Goal: Information Seeking & Learning: Learn about a topic

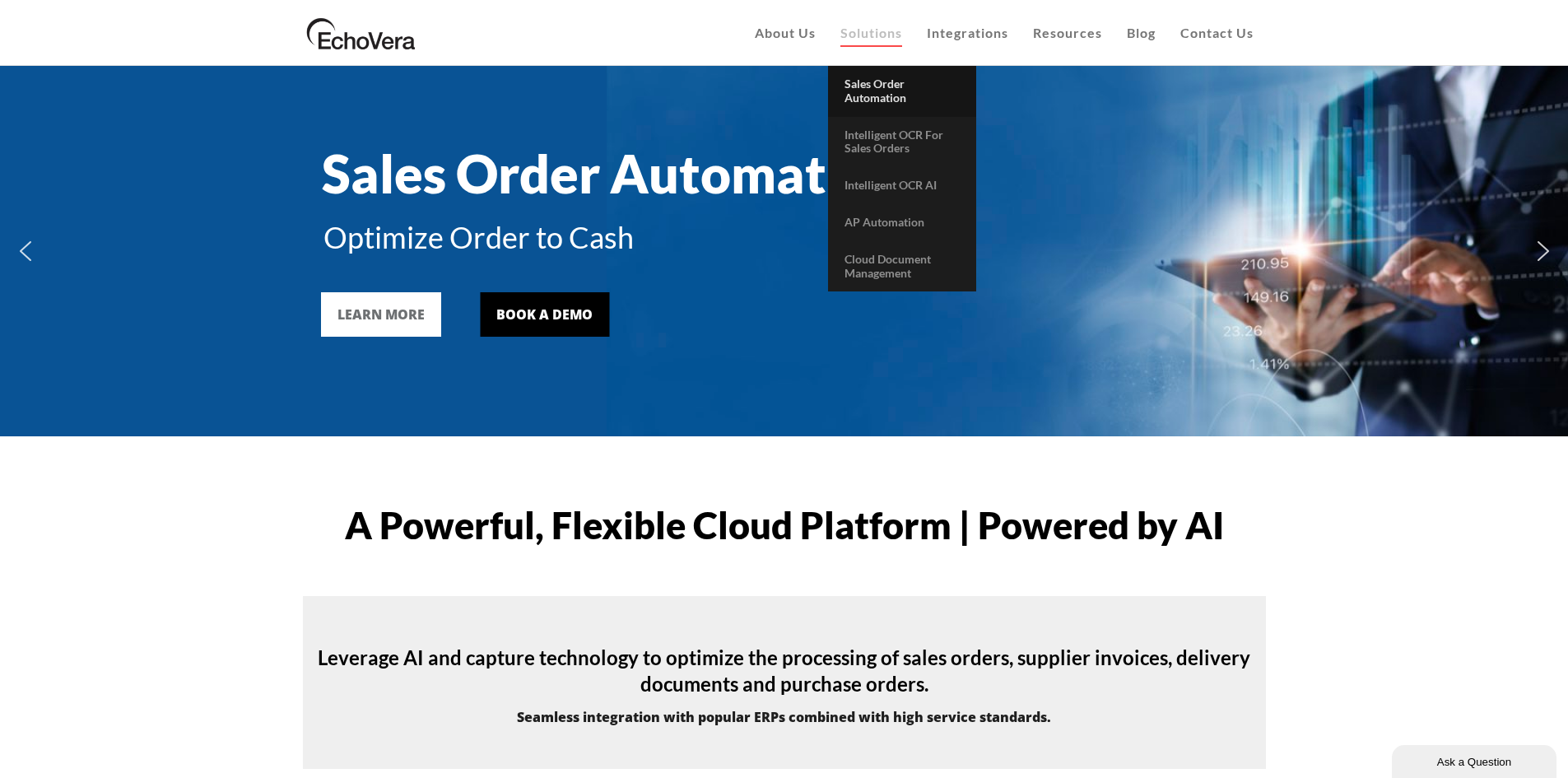
click at [604, 88] on span "Sales Order Automation" at bounding box center [875, 91] width 62 height 28
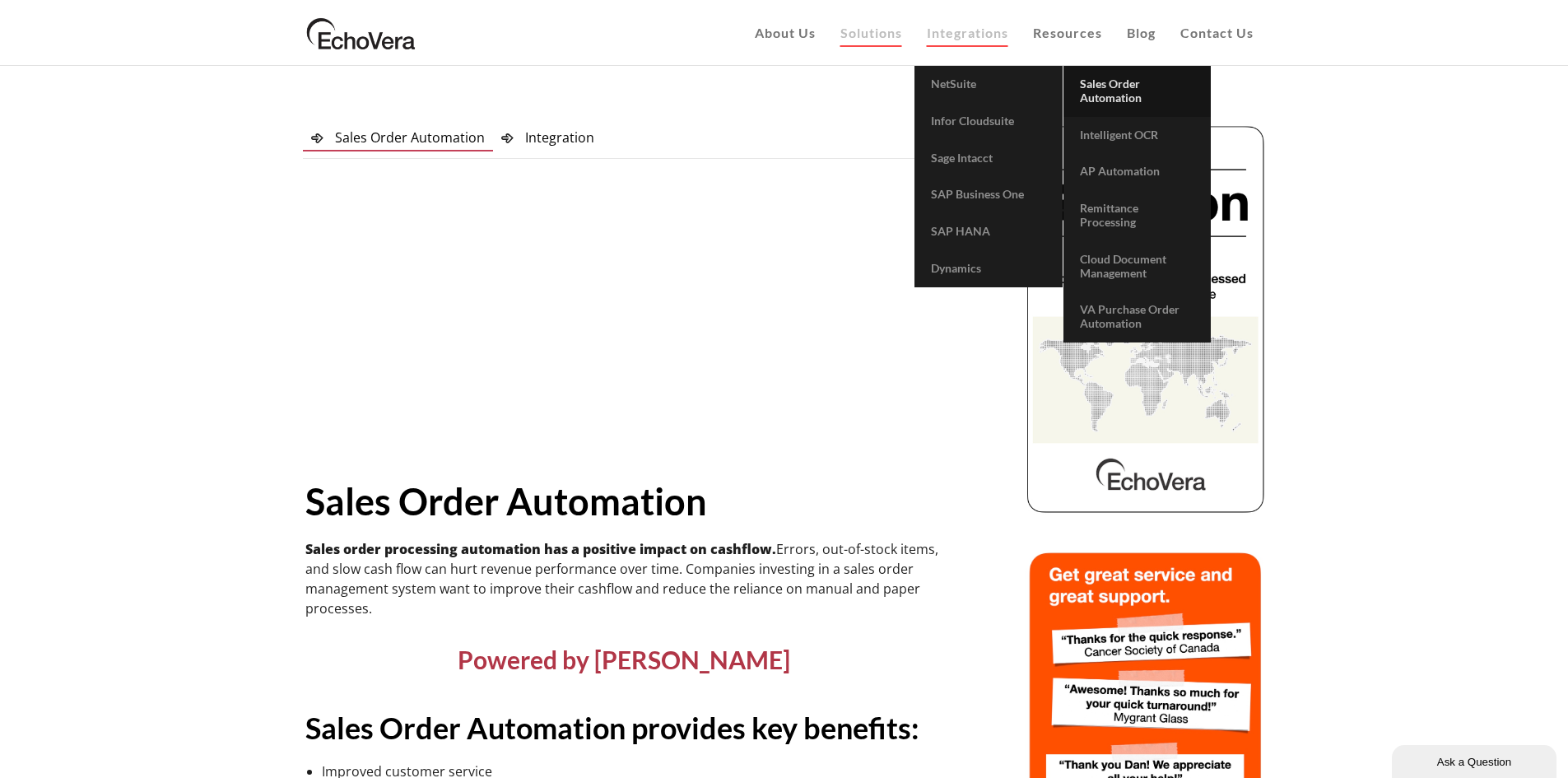
click at [1095, 91] on span "Sales Order Automation" at bounding box center [1111, 91] width 62 height 28
